Goal: Task Accomplishment & Management: Manage account settings

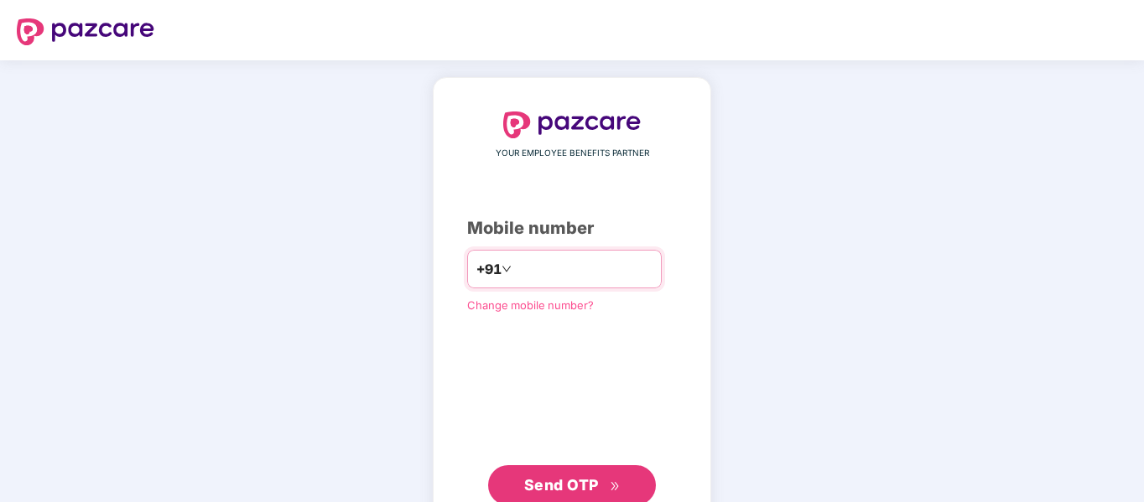
click at [525, 273] on input "number" at bounding box center [584, 269] width 138 height 27
type input "**********"
click at [563, 454] on div "**********" at bounding box center [572, 309] width 210 height 394
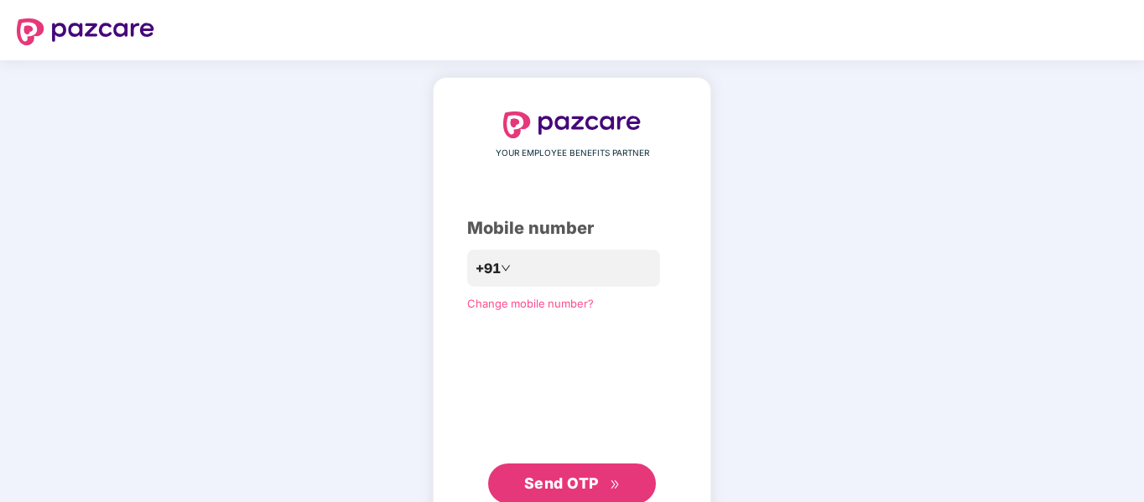
click at [561, 492] on span "Send OTP" at bounding box center [572, 483] width 96 height 23
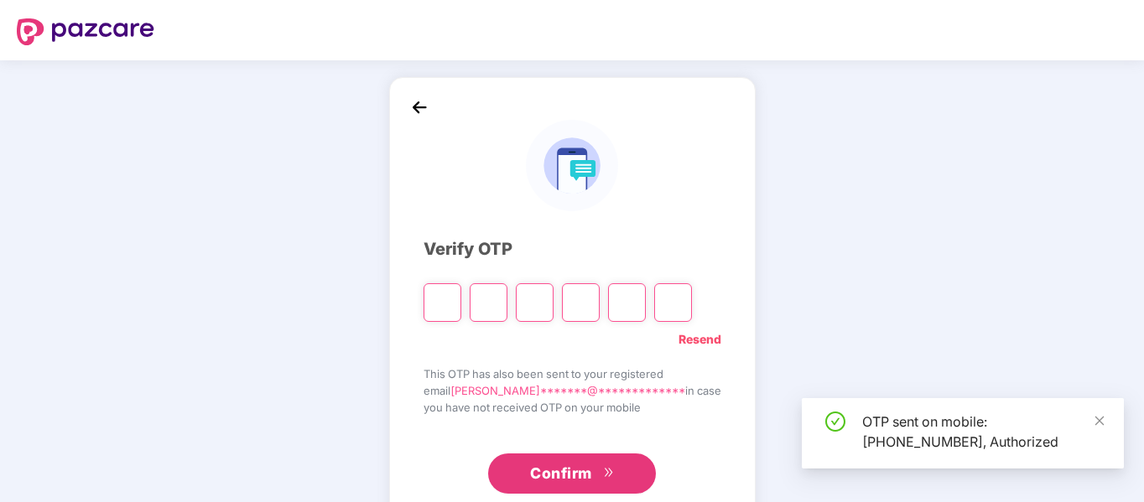
scroll to position [44, 0]
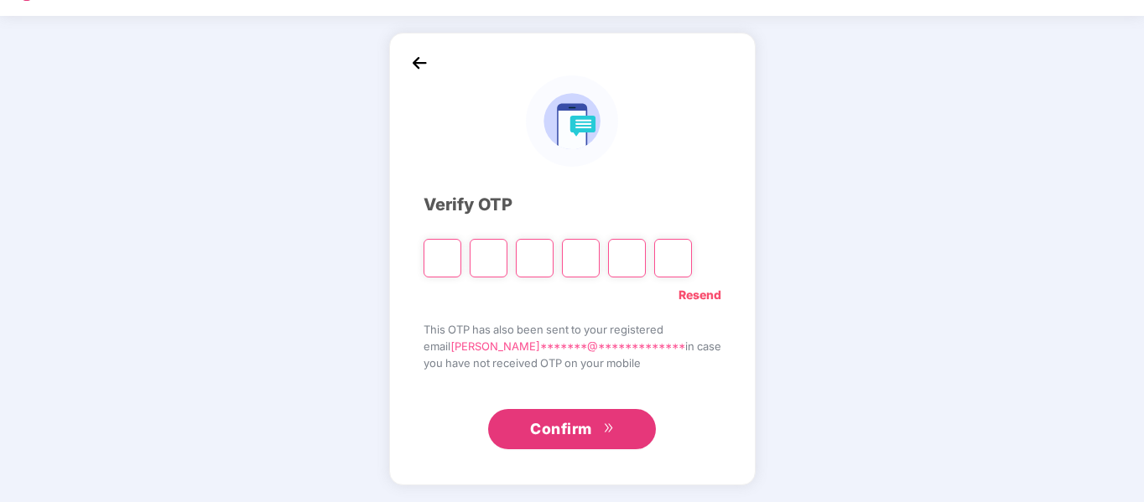
paste input "*"
type input "*"
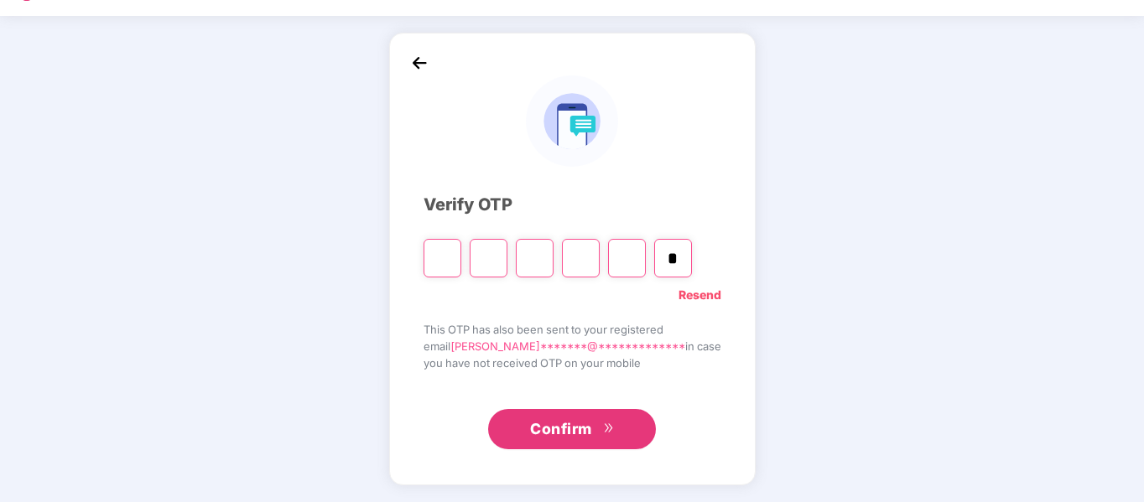
type input "*"
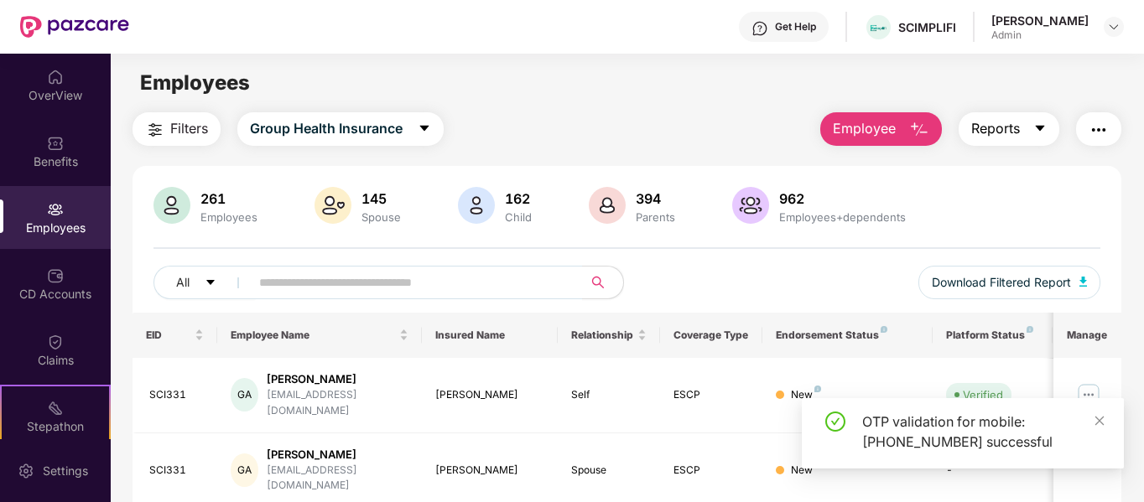
click at [1037, 126] on icon "caret-down" at bounding box center [1040, 129] width 9 height 6
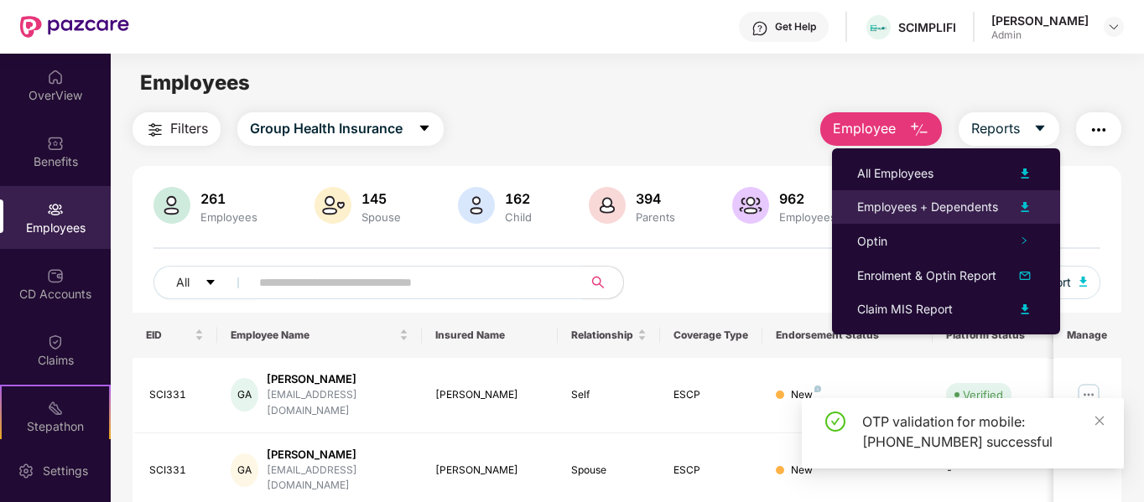
click at [954, 208] on div "Employees + Dependents" at bounding box center [927, 207] width 141 height 18
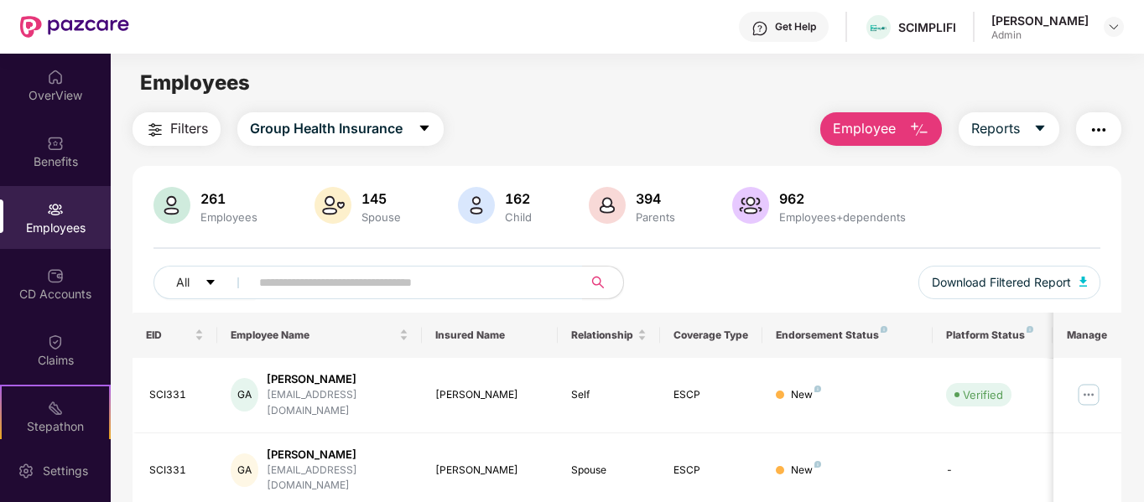
click at [652, 41] on div "Get Help SCIMPLIFI Navaneeth Admin" at bounding box center [626, 27] width 995 height 54
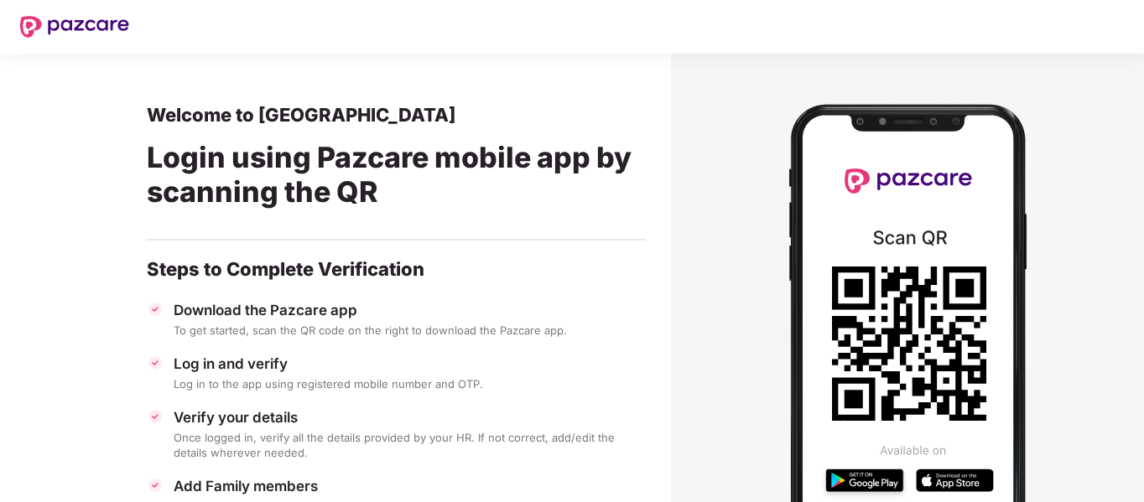
scroll to position [1, 0]
